Goal: Task Accomplishment & Management: Use online tool/utility

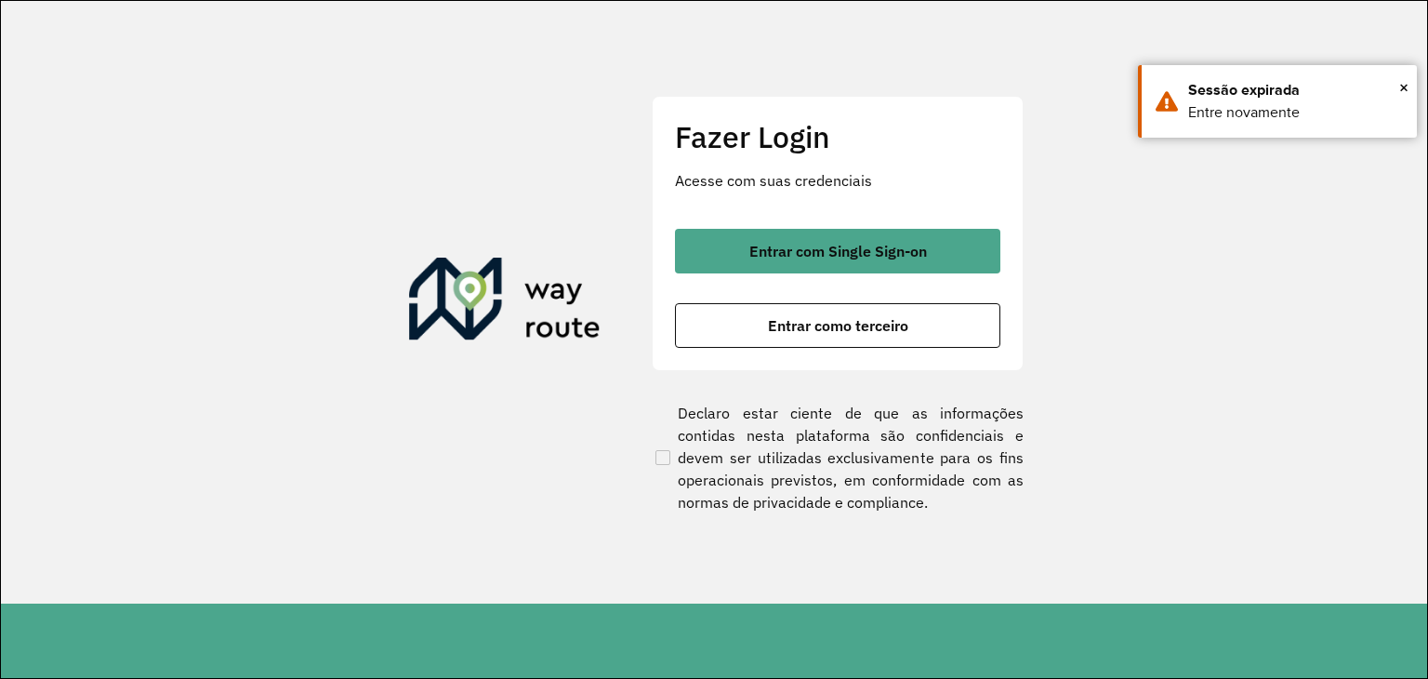
click at [851, 311] on button "Entrar como terceiro" at bounding box center [837, 325] width 325 height 45
click at [1402, 82] on span "×" at bounding box center [1403, 87] width 9 height 28
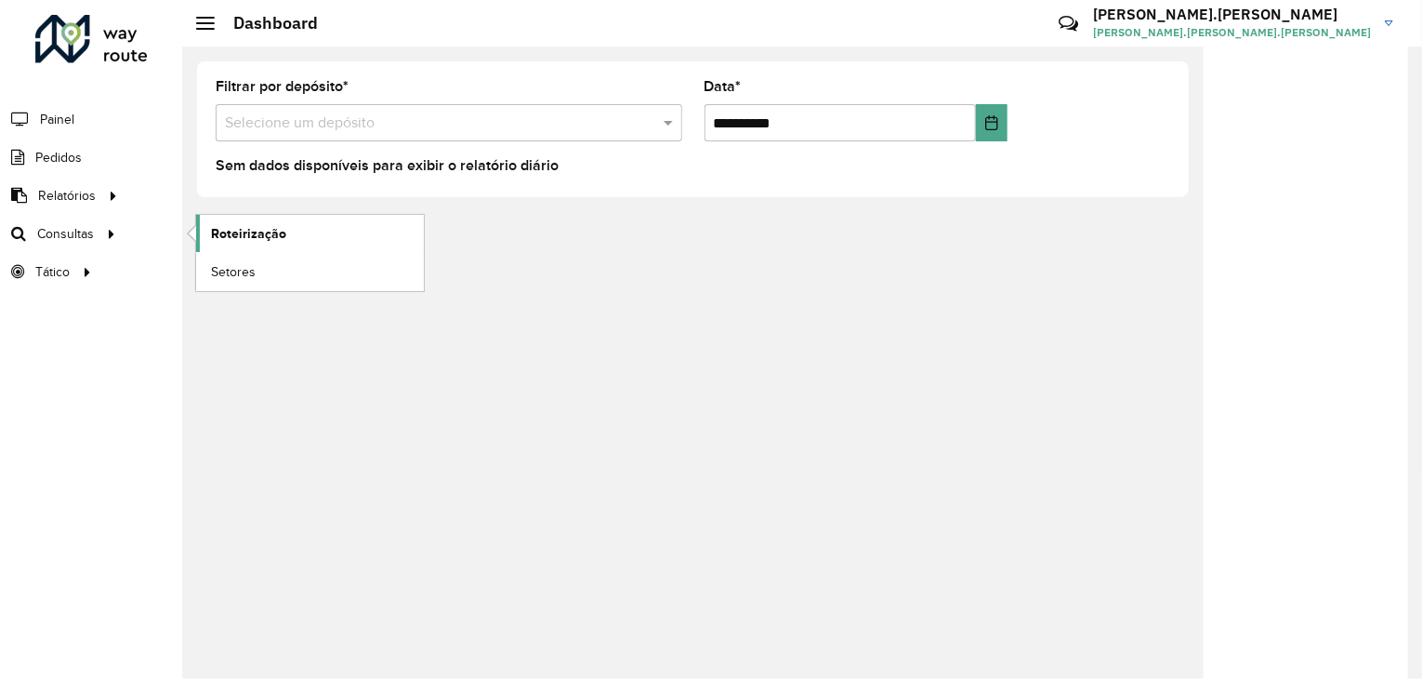
click at [236, 237] on span "Roteirização" at bounding box center [248, 234] width 75 height 20
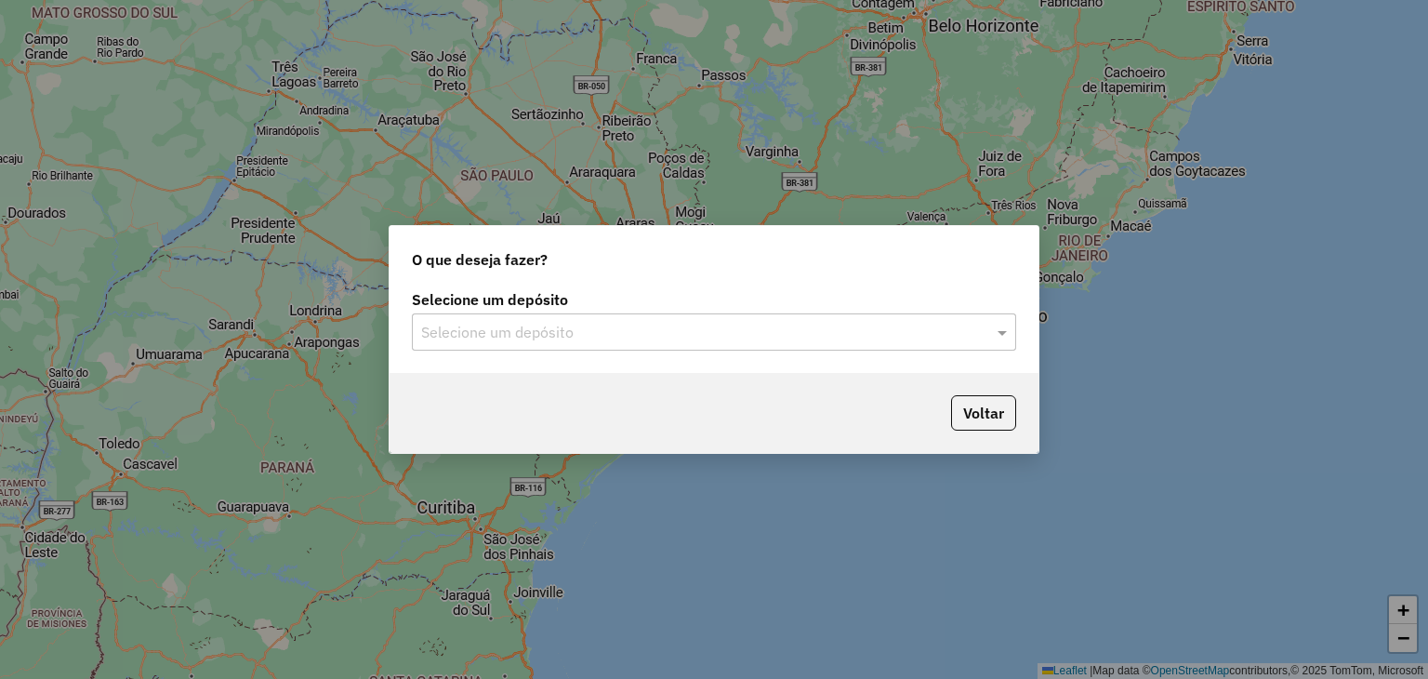
click at [746, 336] on input "text" at bounding box center [695, 333] width 548 height 22
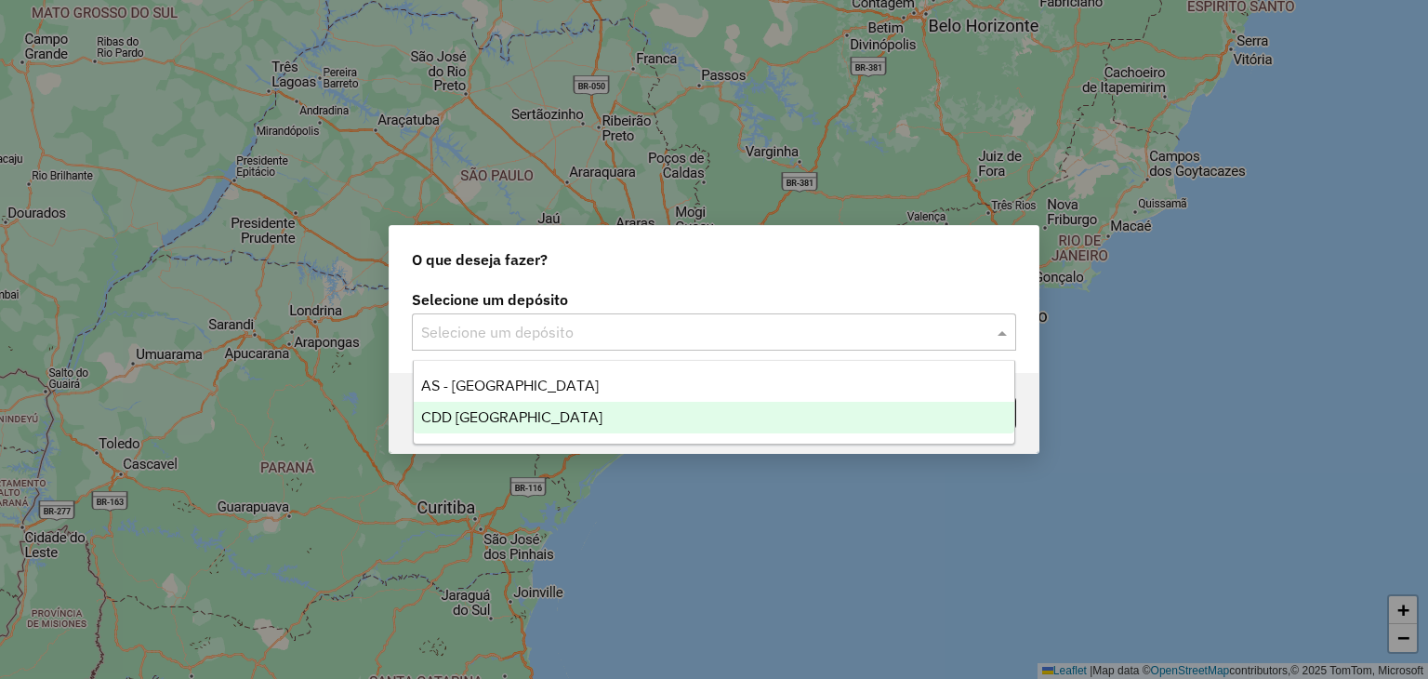
click at [691, 413] on div "CDD [GEOGRAPHIC_DATA]" at bounding box center [714, 418] width 601 height 32
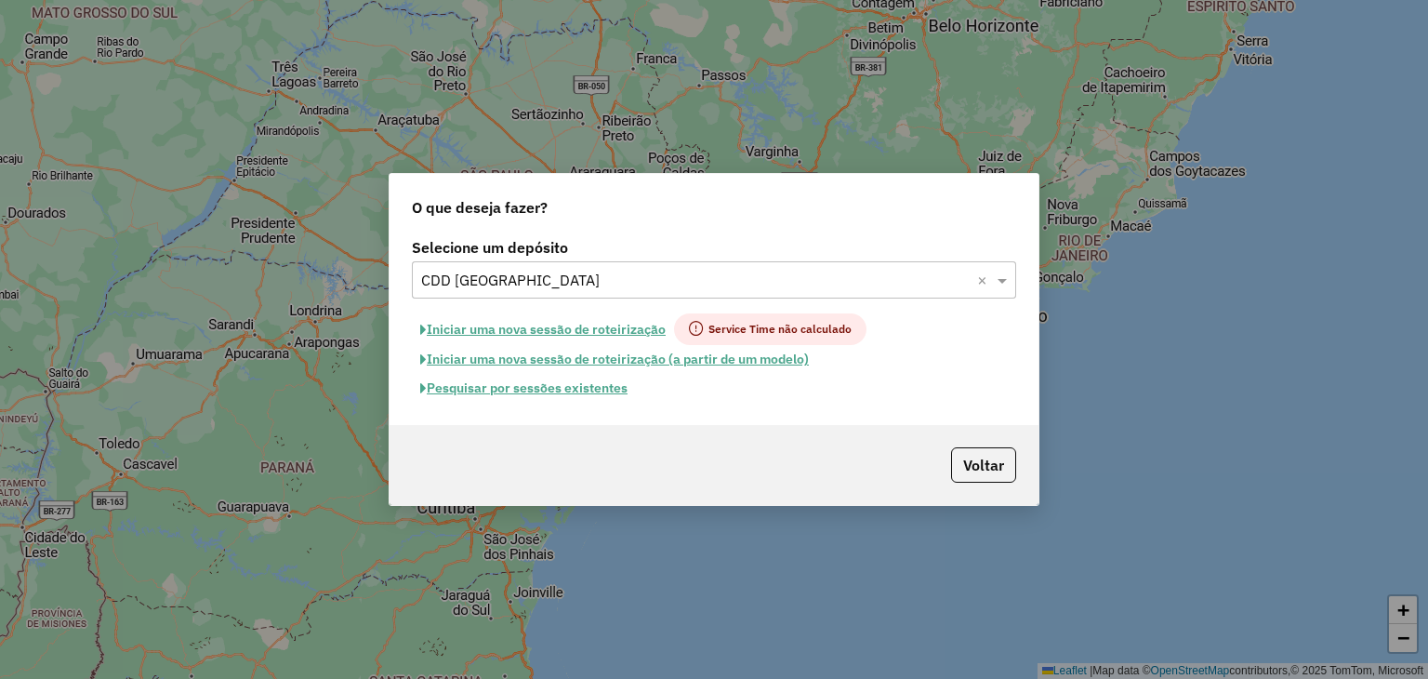
click at [564, 391] on button "Pesquisar por sessões existentes" at bounding box center [524, 388] width 224 height 29
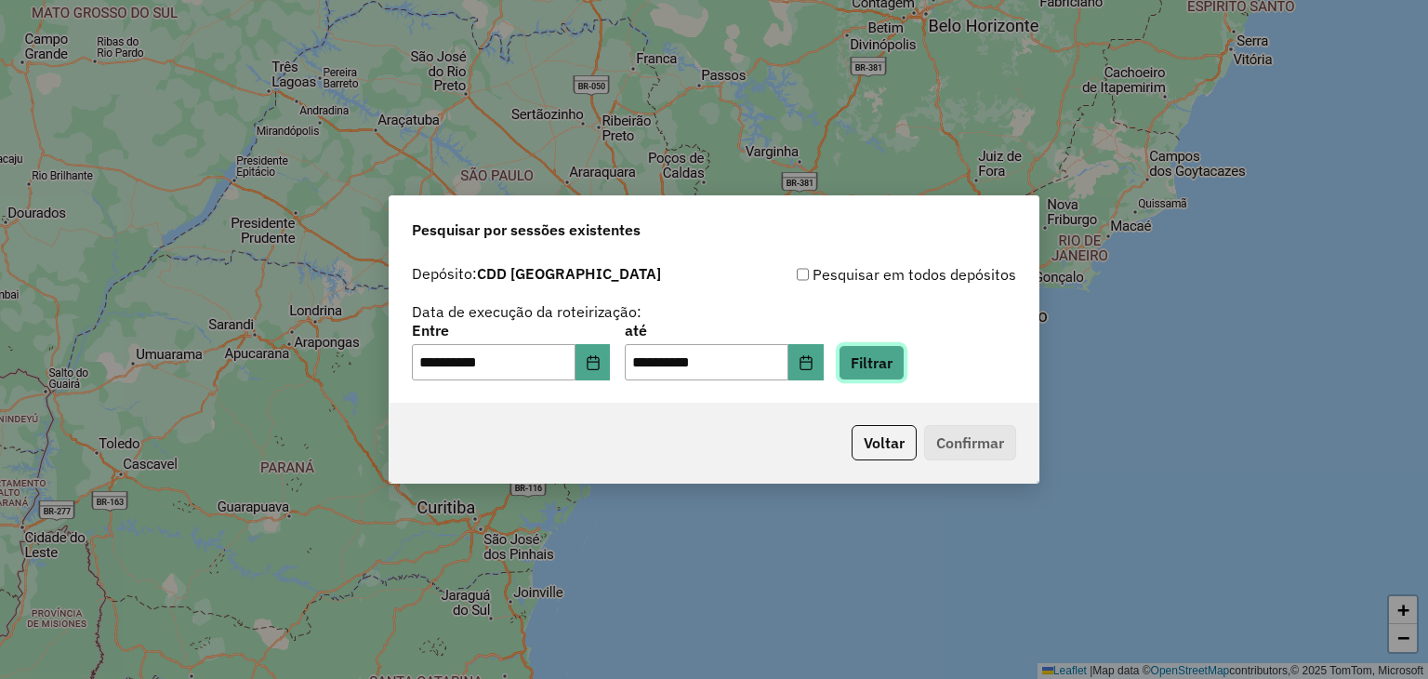
click at [878, 367] on button "Filtrar" at bounding box center [871, 362] width 66 height 35
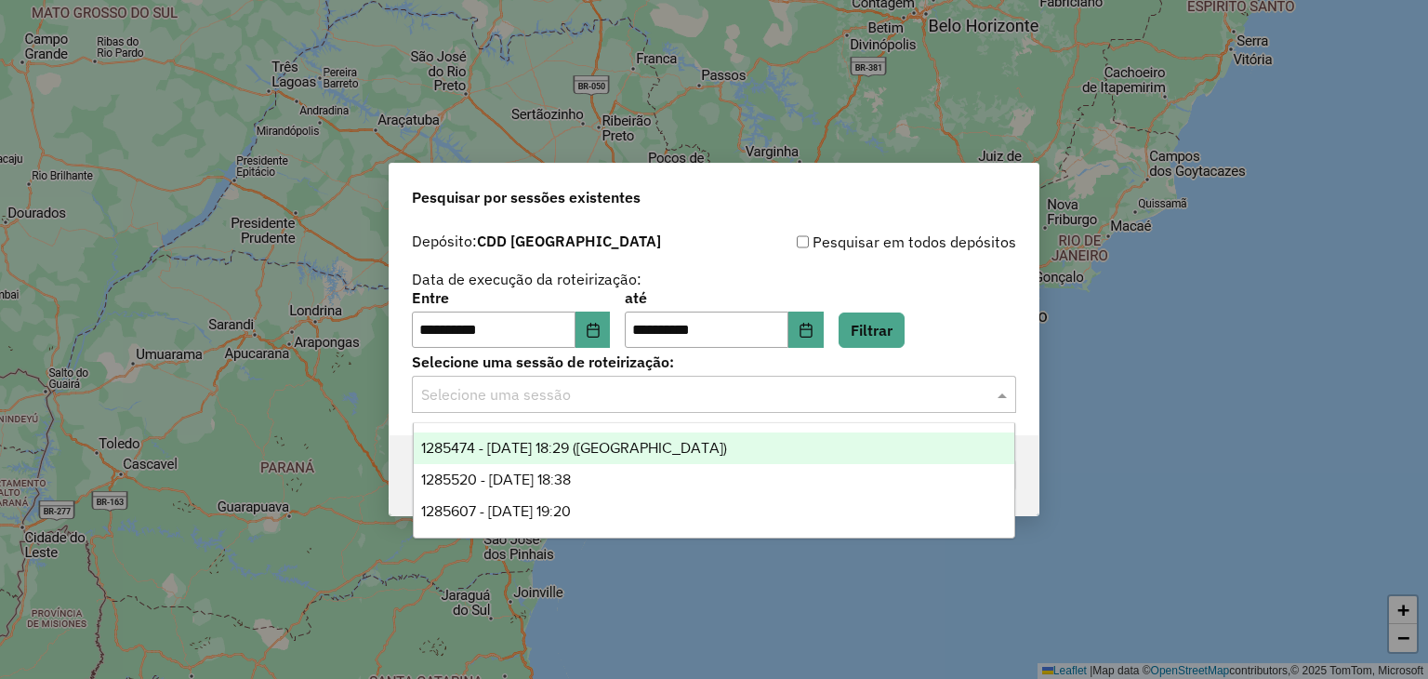
click at [662, 404] on input "text" at bounding box center [695, 395] width 548 height 22
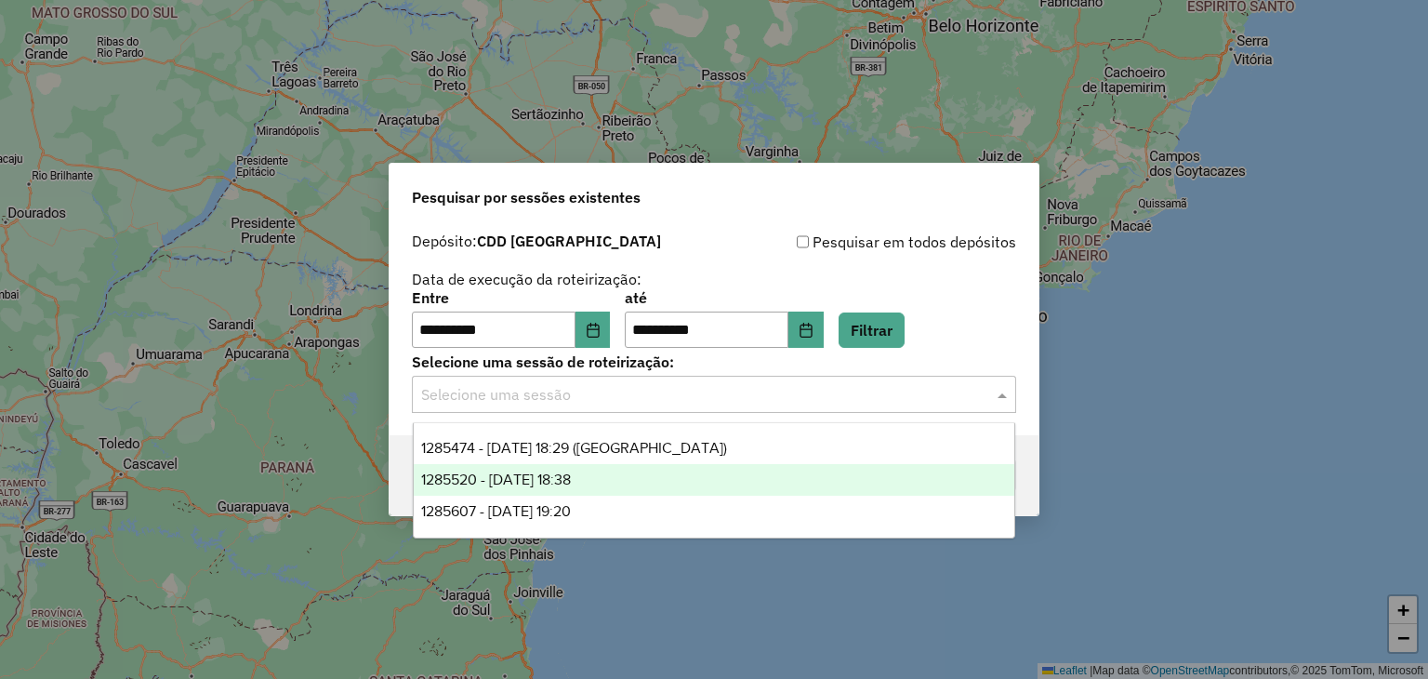
click at [644, 489] on div "1285520 - 30/09/2025 18:38" at bounding box center [714, 480] width 601 height 32
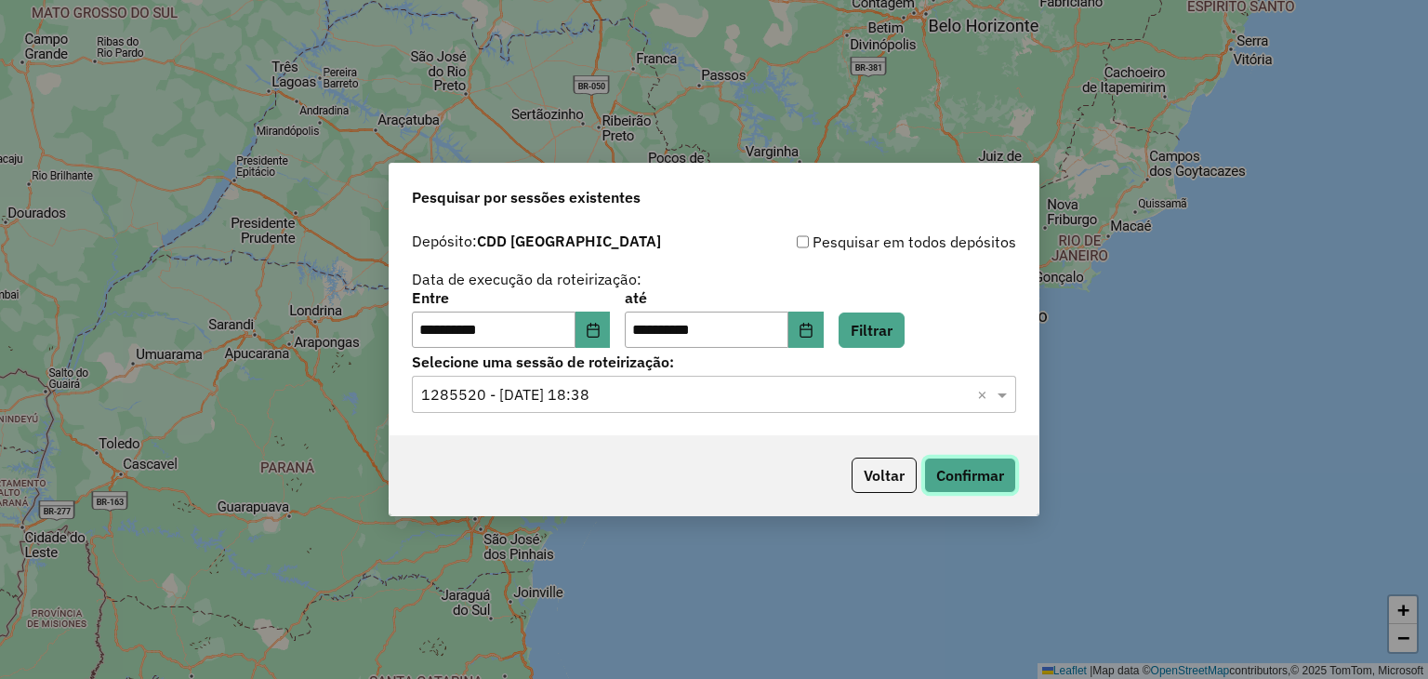
click at [980, 470] on button "Confirmar" at bounding box center [970, 474] width 92 height 35
click at [970, 484] on button "Confirmar" at bounding box center [970, 474] width 92 height 35
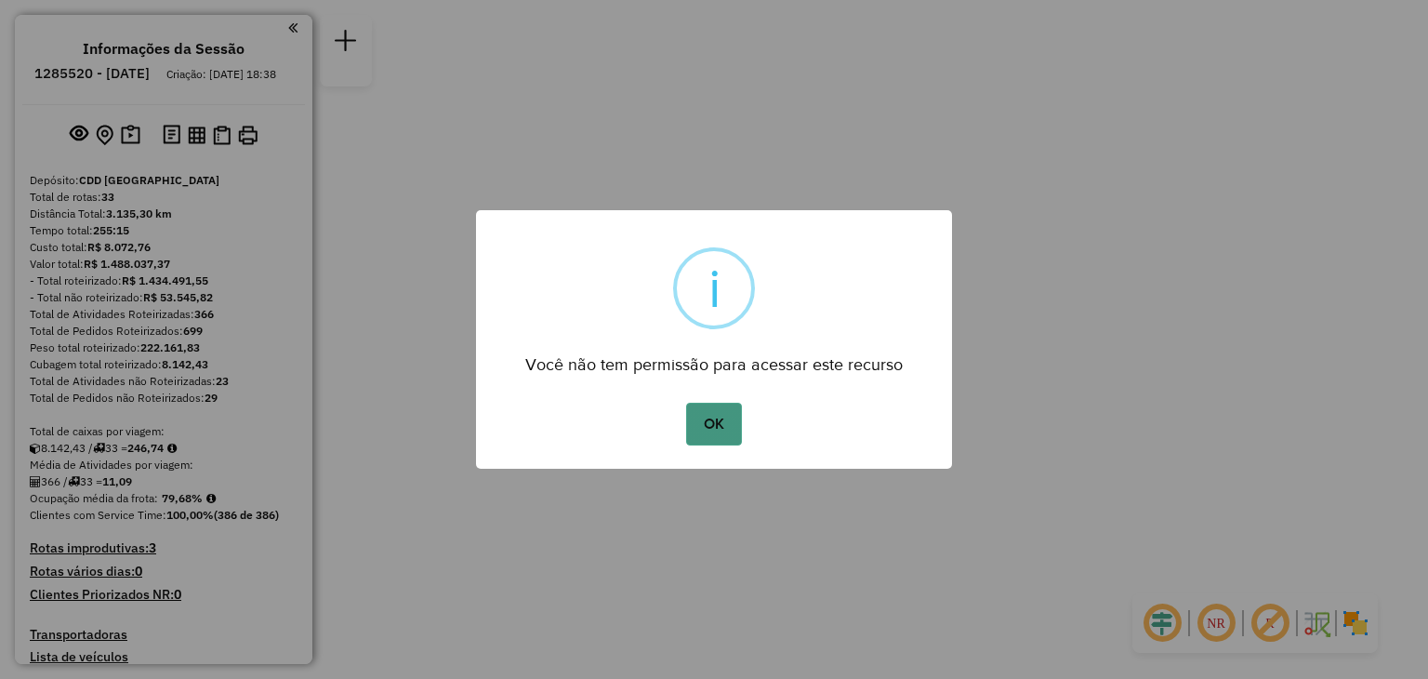
click at [720, 418] on button "OK" at bounding box center [713, 424] width 55 height 43
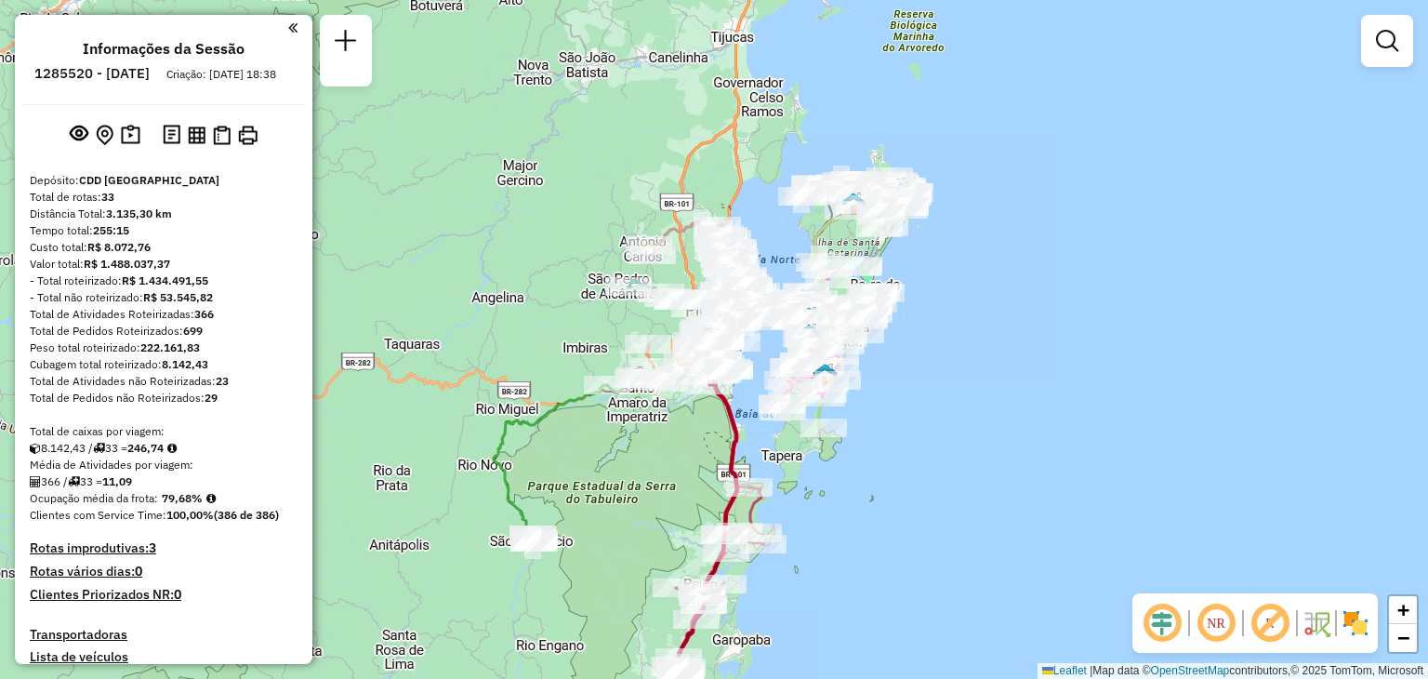
click at [1210, 628] on em at bounding box center [1216, 623] width 45 height 45
click at [1406, 614] on span "+" at bounding box center [1403, 609] width 12 height 23
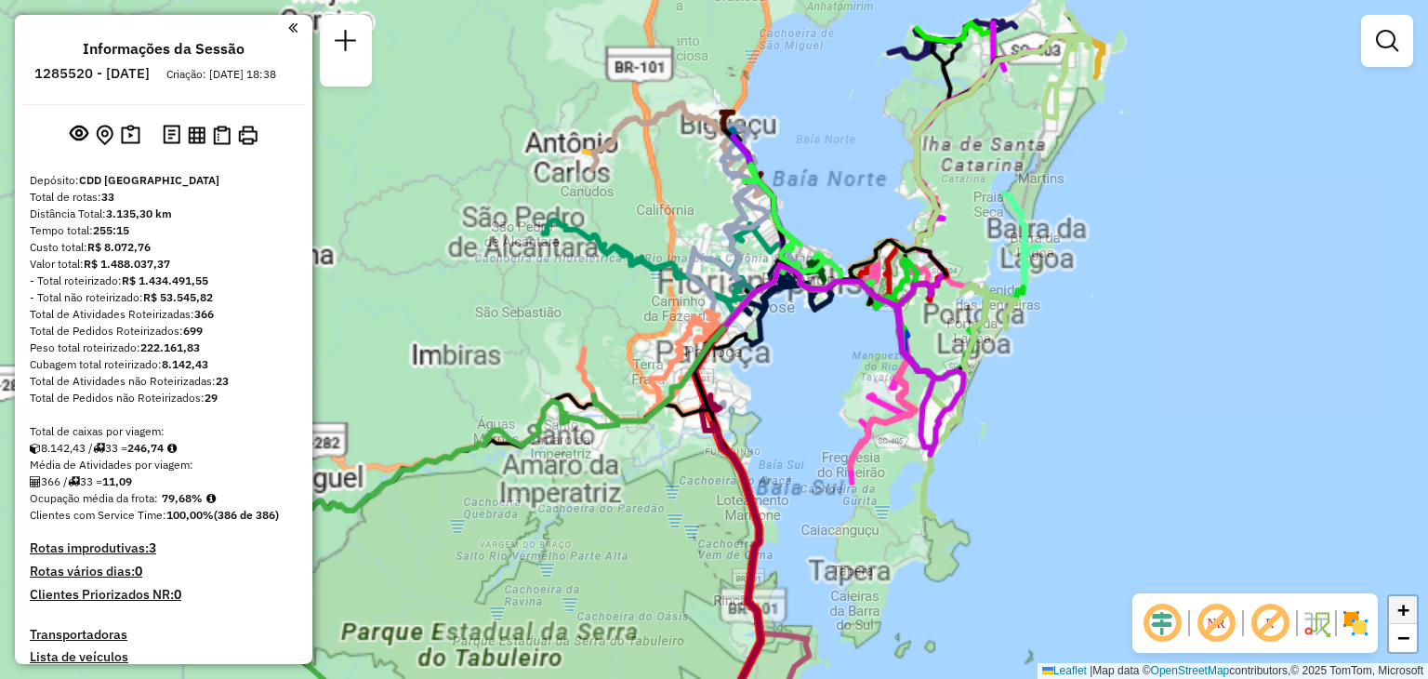
click at [1406, 614] on span "+" at bounding box center [1403, 609] width 12 height 23
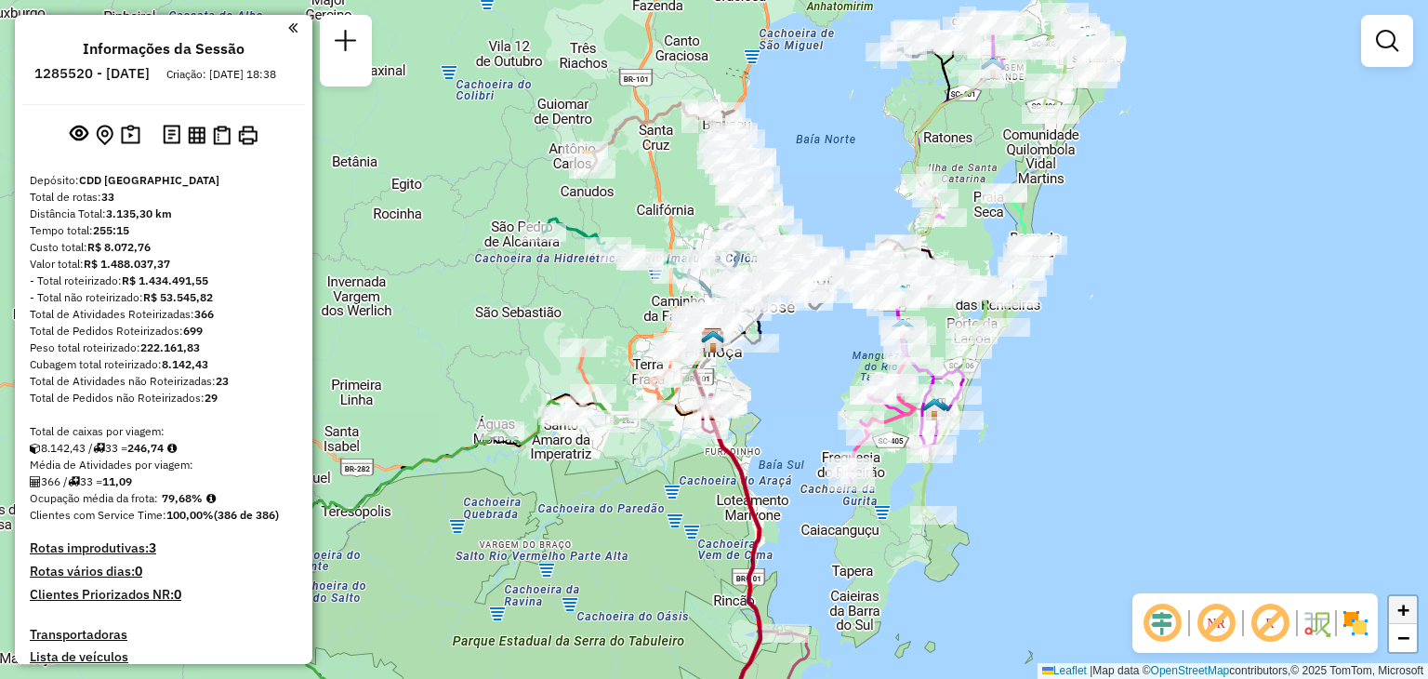
click at [1406, 614] on span "+" at bounding box center [1403, 609] width 12 height 23
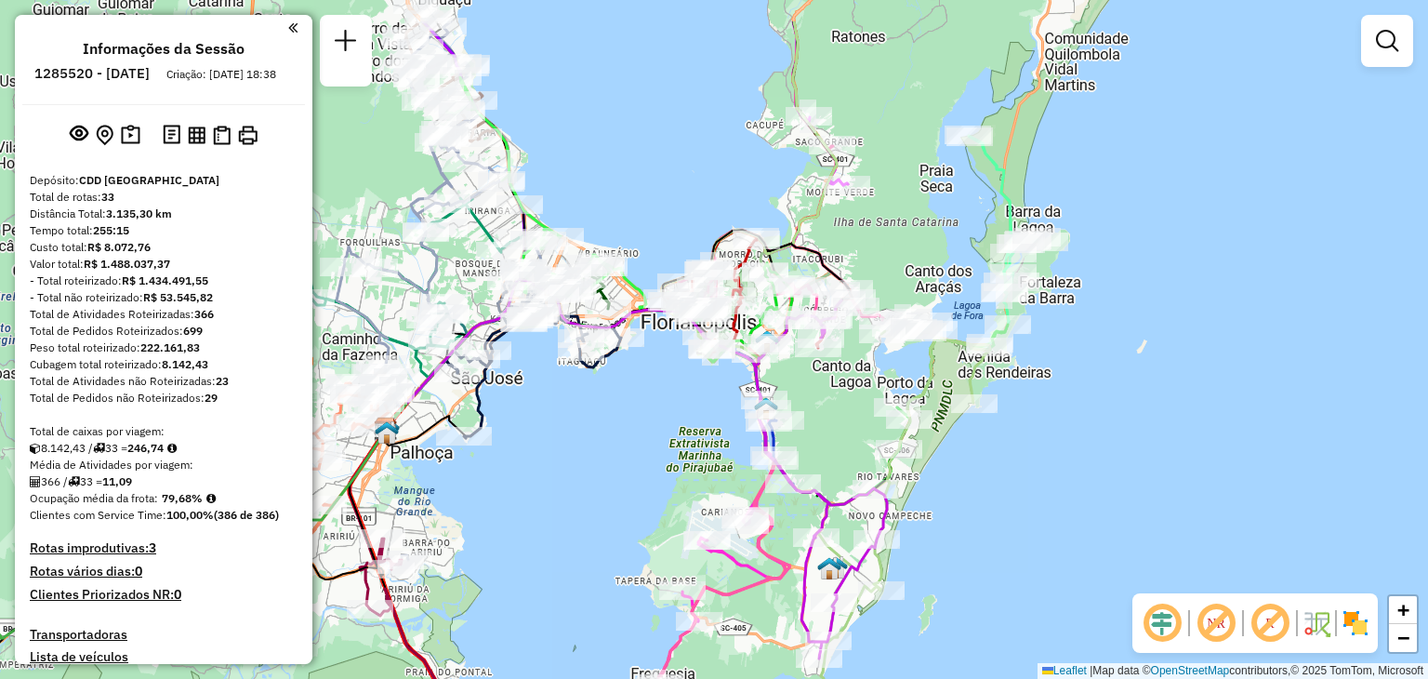
drag, startPoint x: 1378, startPoint y: 462, endPoint x: 1053, endPoint y: 551, distance: 336.5
click at [1053, 551] on div "Janela de atendimento Grade de atendimento Capacidade Transportadoras Veículos …" at bounding box center [714, 339] width 1428 height 679
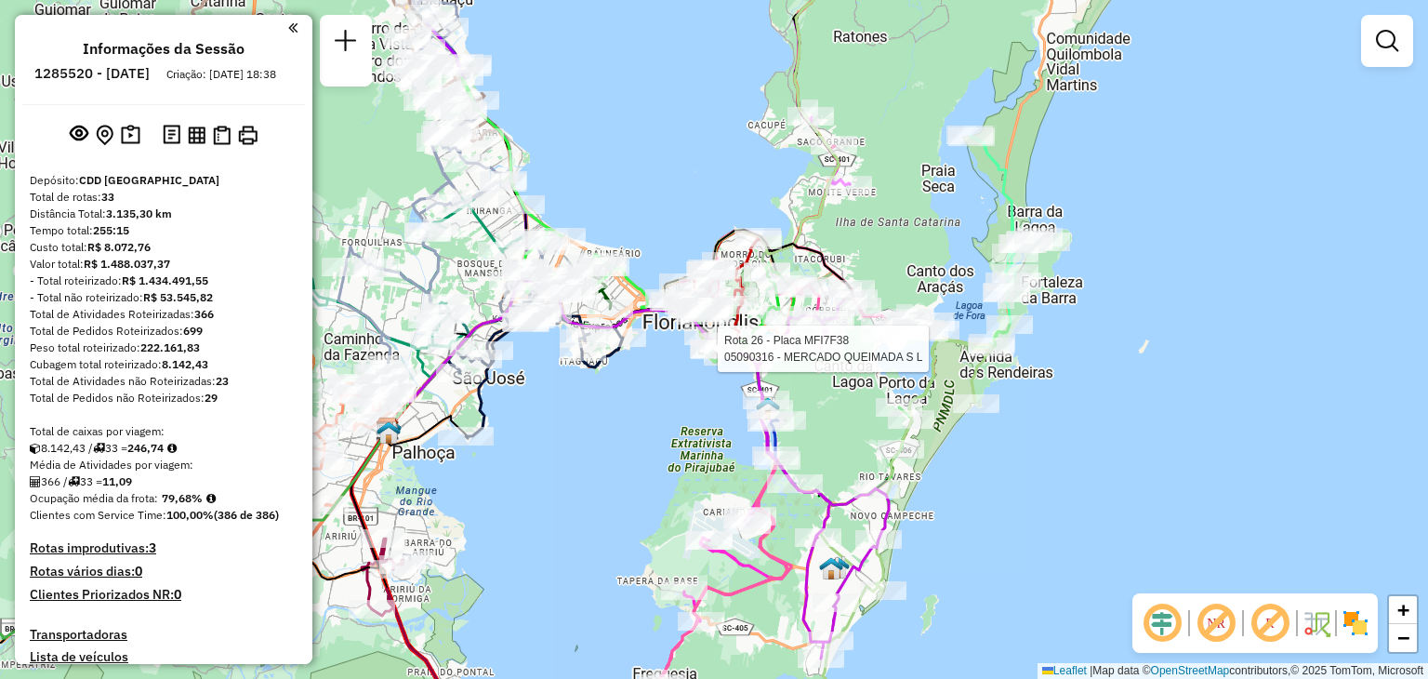
select select "**********"
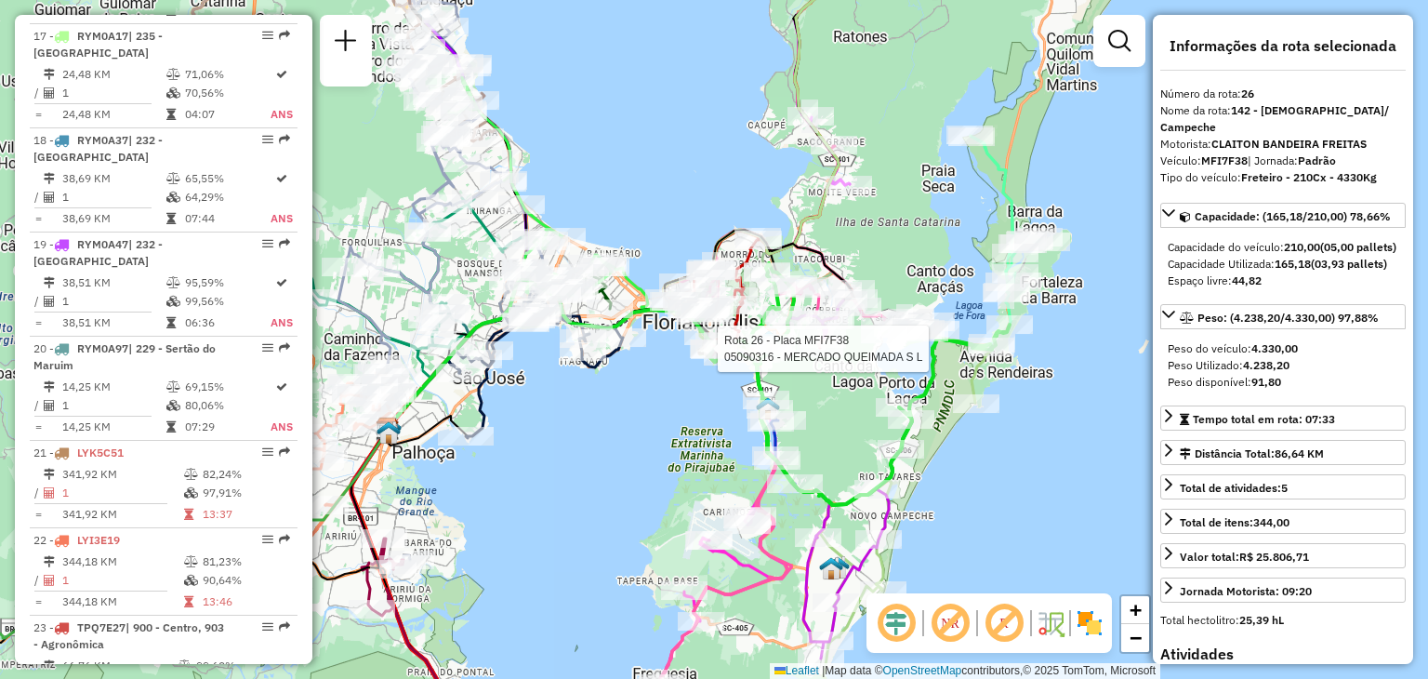
scroll to position [3427, 0]
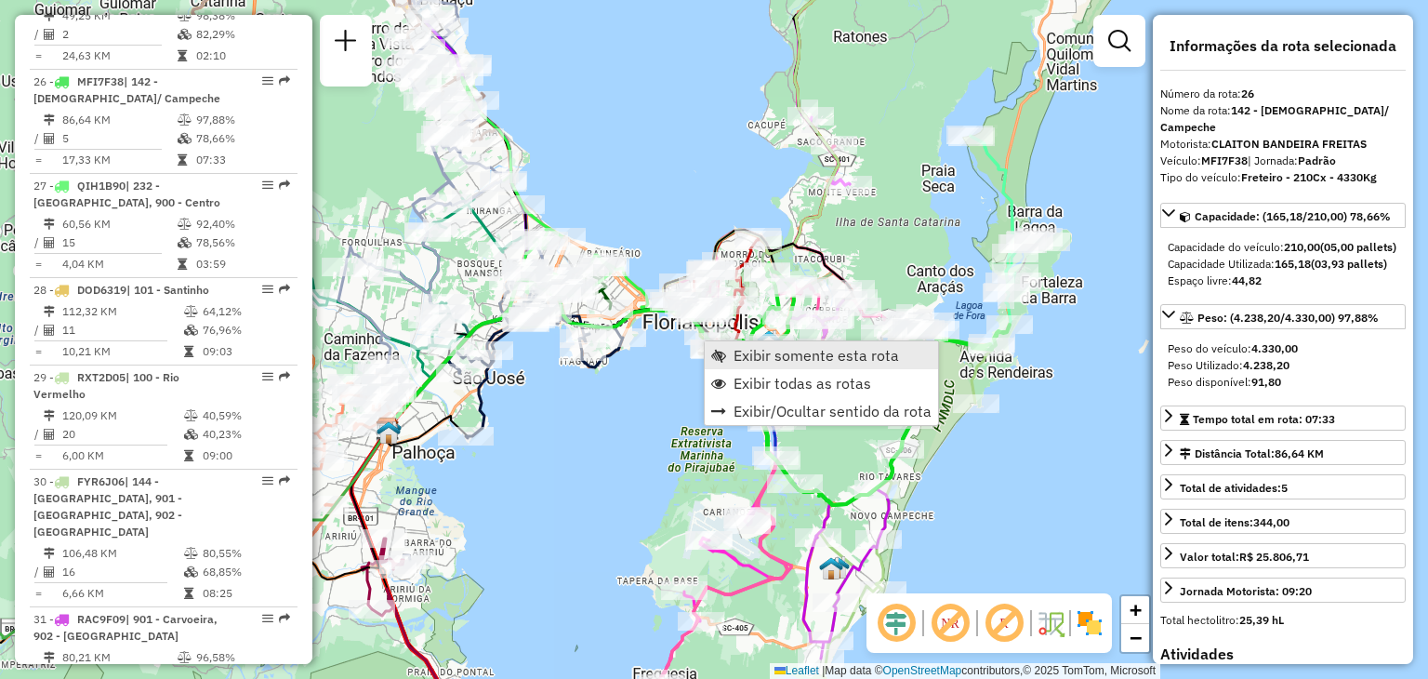
click at [772, 349] on span "Exibir somente esta rota" at bounding box center [815, 355] width 165 height 15
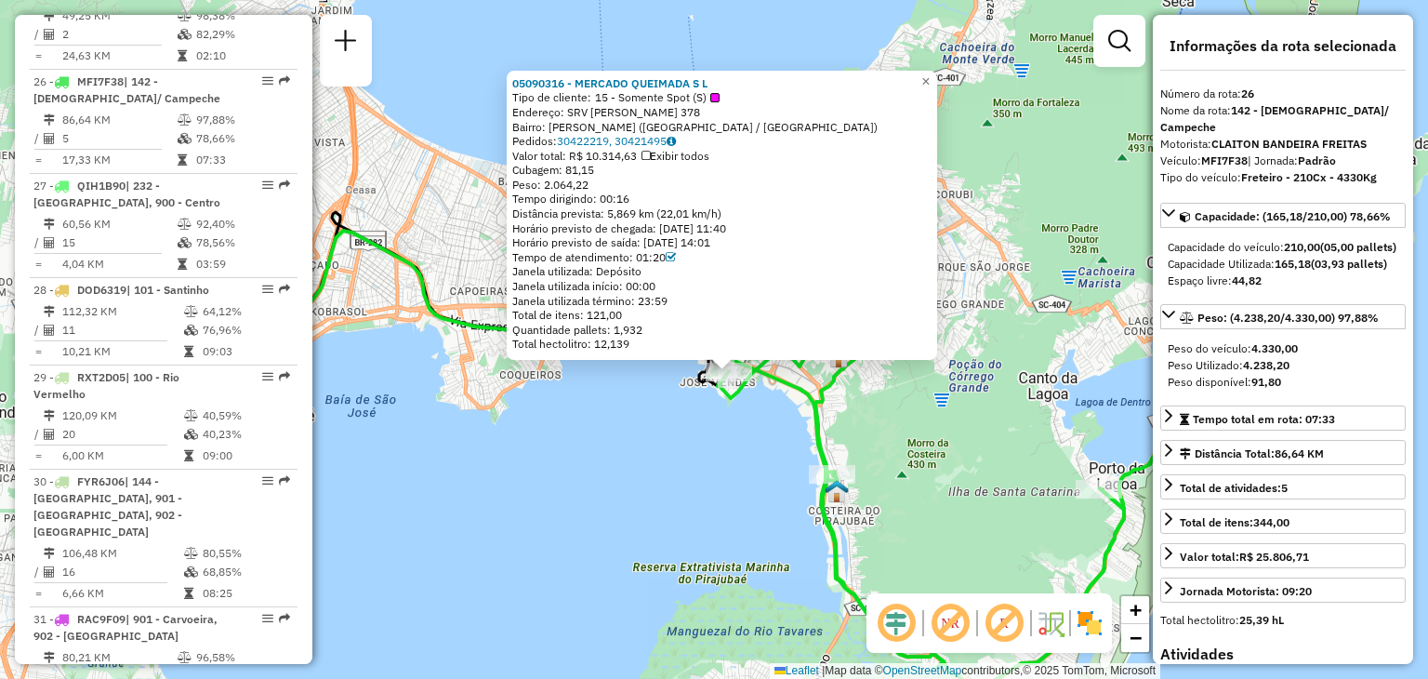
drag, startPoint x: 710, startPoint y: 384, endPoint x: 725, endPoint y: 417, distance: 36.6
click at [725, 417] on div "05090316 - MERCADO QUEIMADA S L Tipo de cliente: 15 - Somente Spot (S) Endereço…" at bounding box center [714, 339] width 1428 height 679
click at [578, 185] on span "Peso: 2.064,22" at bounding box center [550, 185] width 76 height 14
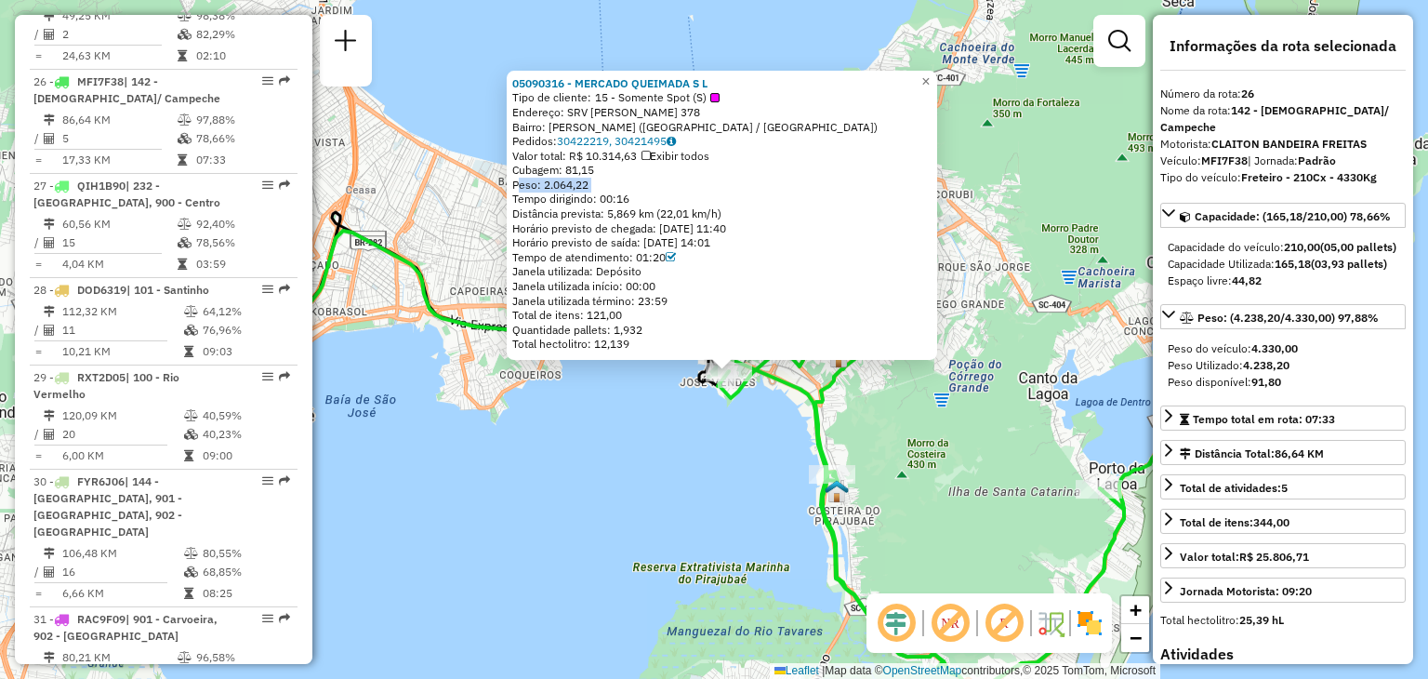
click at [578, 185] on span "Peso: 2.064,22" at bounding box center [550, 185] width 76 height 14
click at [621, 143] on link "30422219, 30421495" at bounding box center [616, 141] width 119 height 14
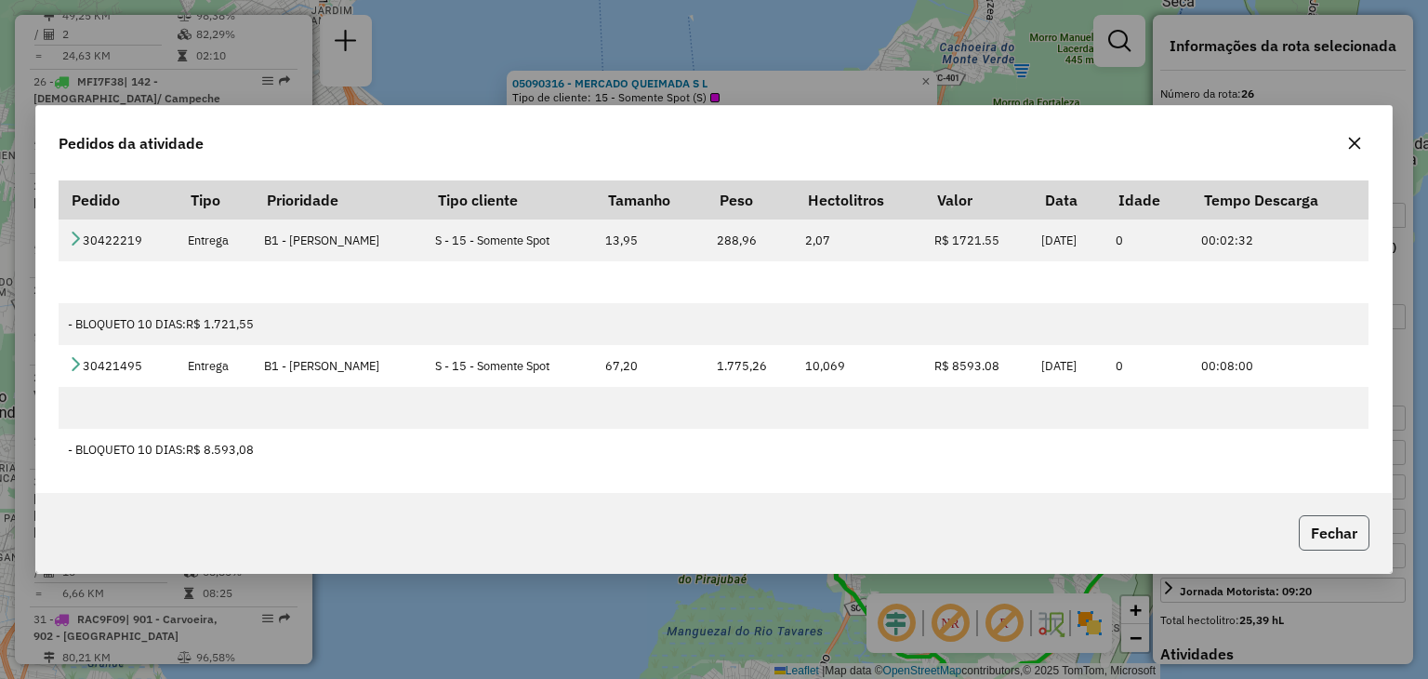
click at [1330, 528] on button "Fechar" at bounding box center [1334, 532] width 71 height 35
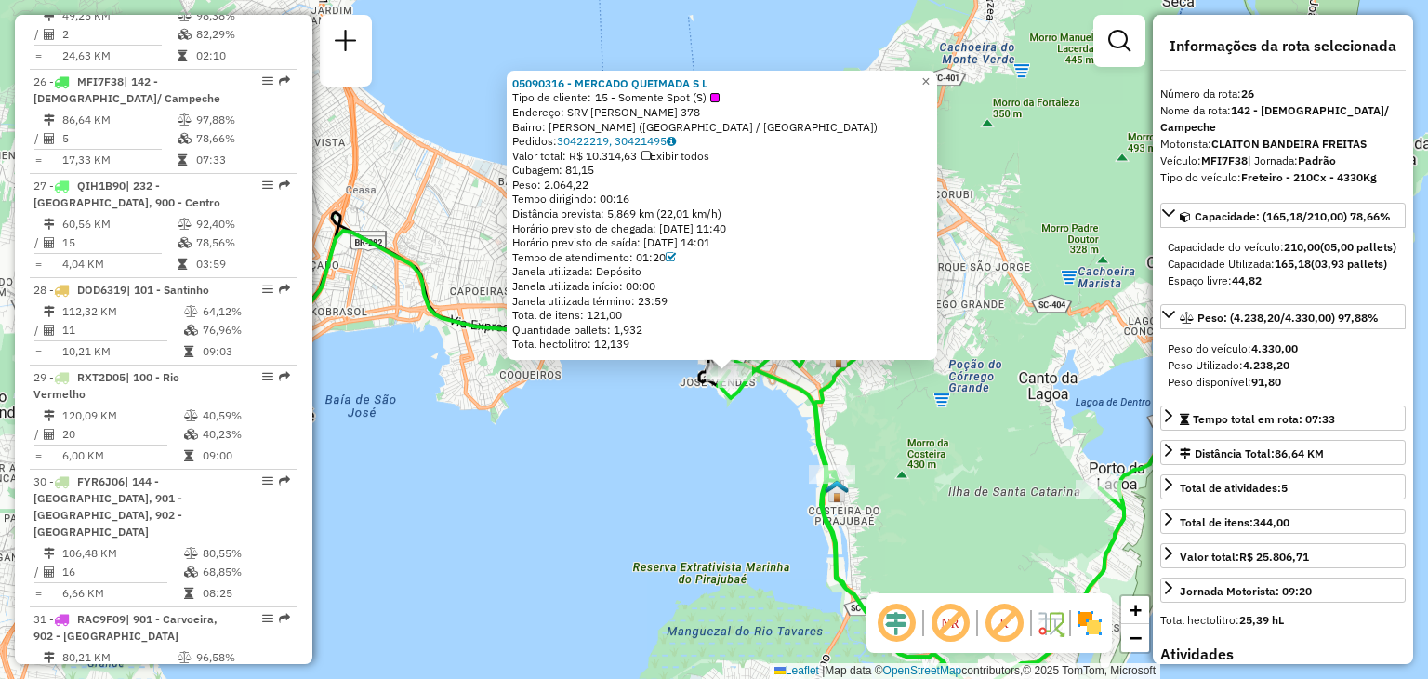
drag, startPoint x: 517, startPoint y: 179, endPoint x: 598, endPoint y: 185, distance: 81.1
click at [598, 185] on div "05090316 - MERCADO QUEIMADA S L Tipo de cliente: 15 - Somente Spot (S) Endereço…" at bounding box center [722, 215] width 430 height 289
copy span "Peso: 2.064,22"
